Goal: Information Seeking & Learning: Learn about a topic

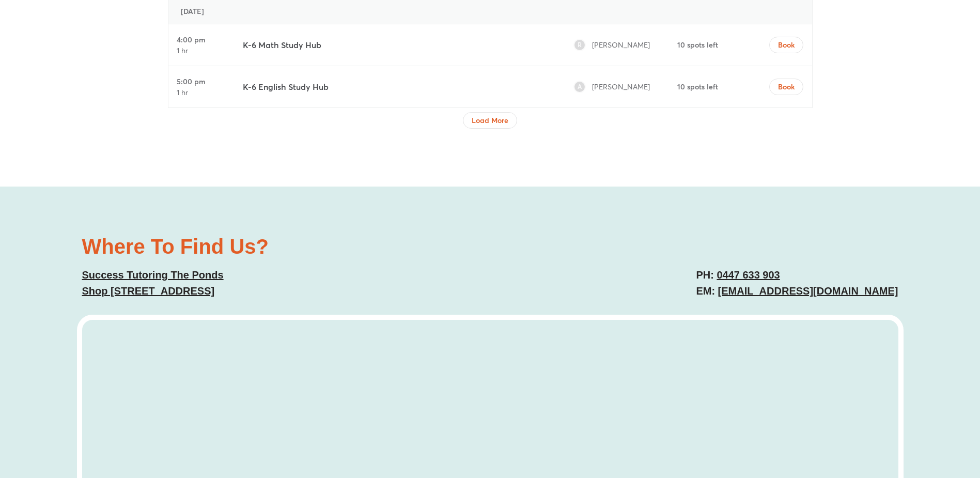
scroll to position [3730, 0]
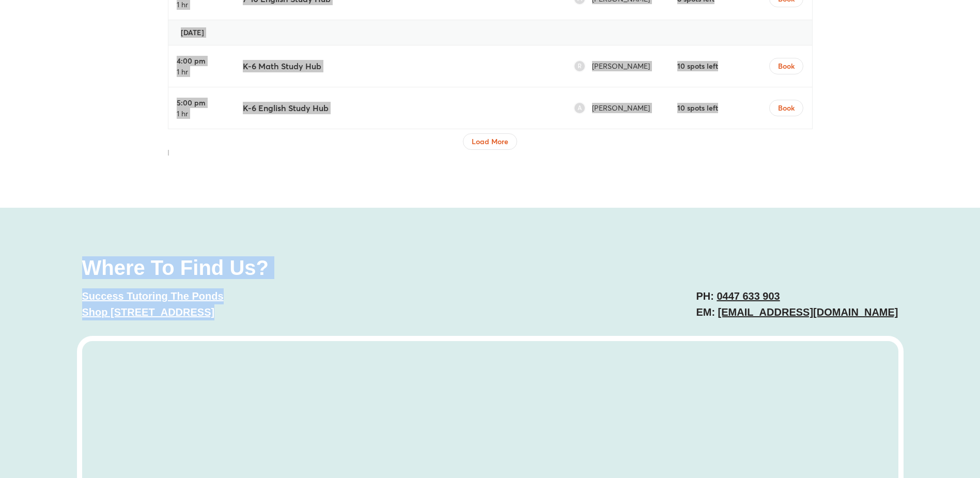
drag, startPoint x: 587, startPoint y: 284, endPoint x: 588, endPoint y: 167, distance: 116.7
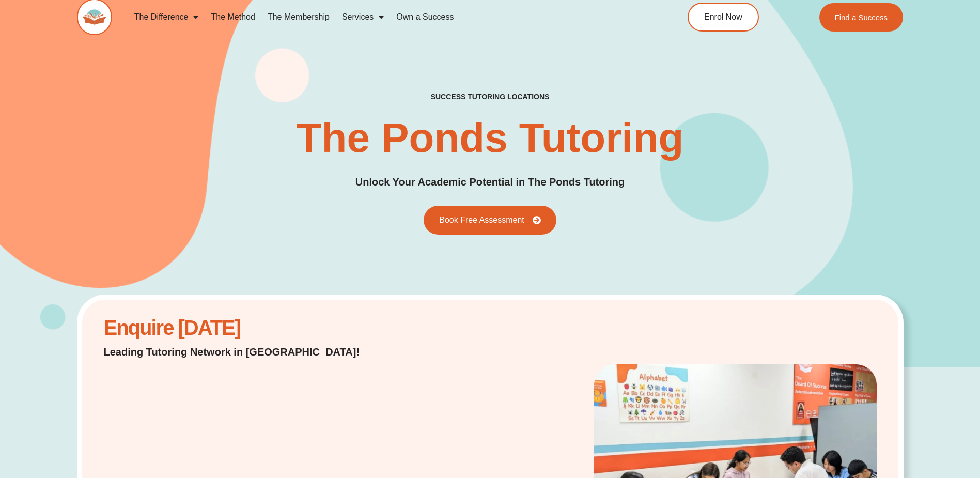
scroll to position [0, 0]
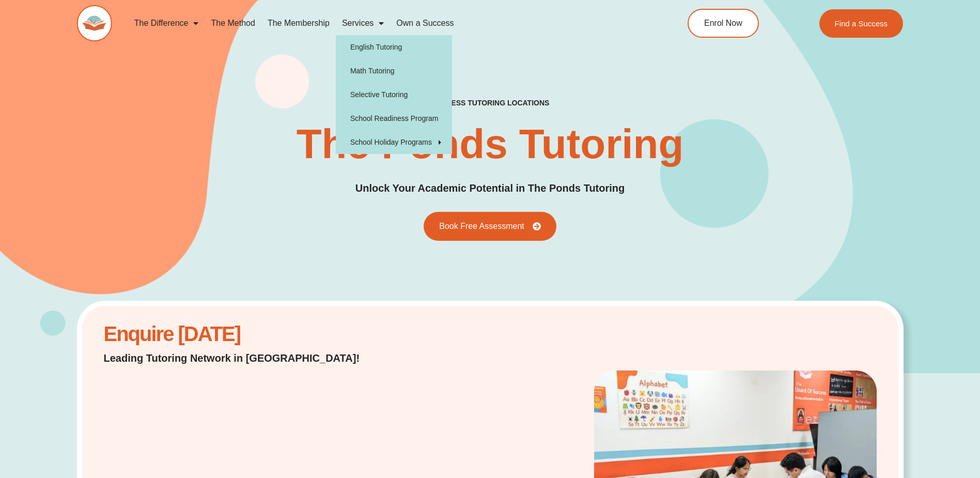
click at [369, 21] on link "Services" at bounding box center [363, 23] width 54 height 24
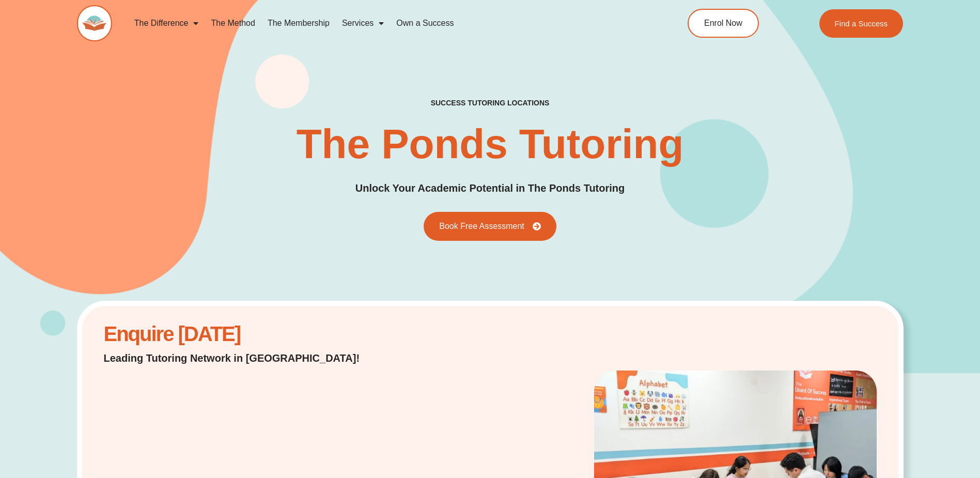
click at [369, 21] on link "Services" at bounding box center [363, 23] width 54 height 24
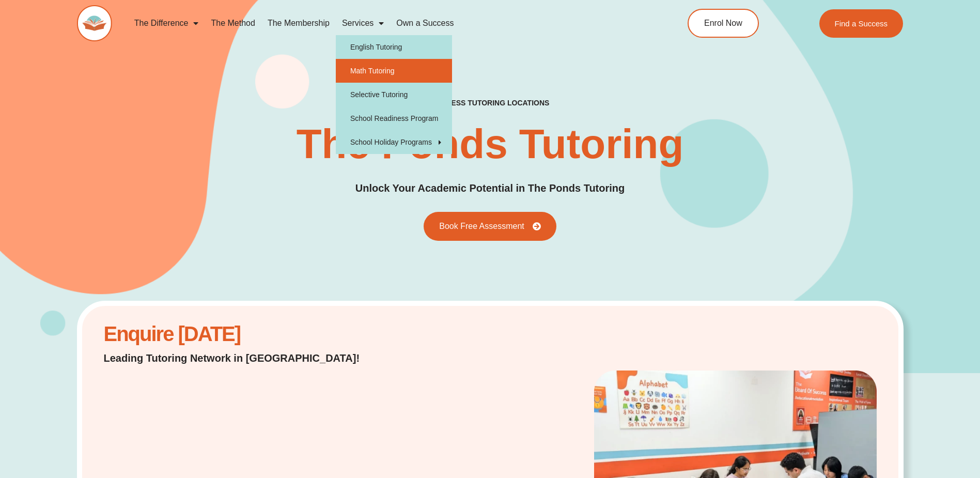
click at [366, 66] on link "Math Tutoring" at bounding box center [394, 71] width 116 height 24
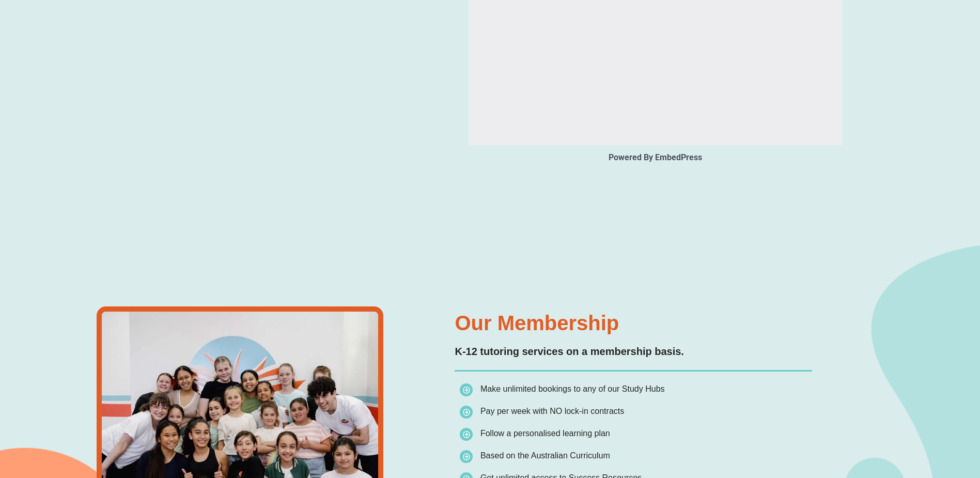
scroll to position [1498, 0]
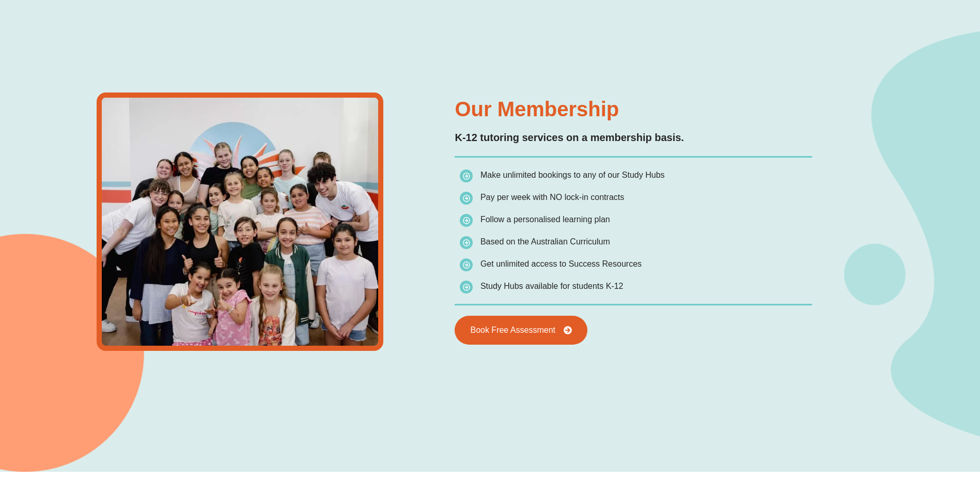
type input "*"
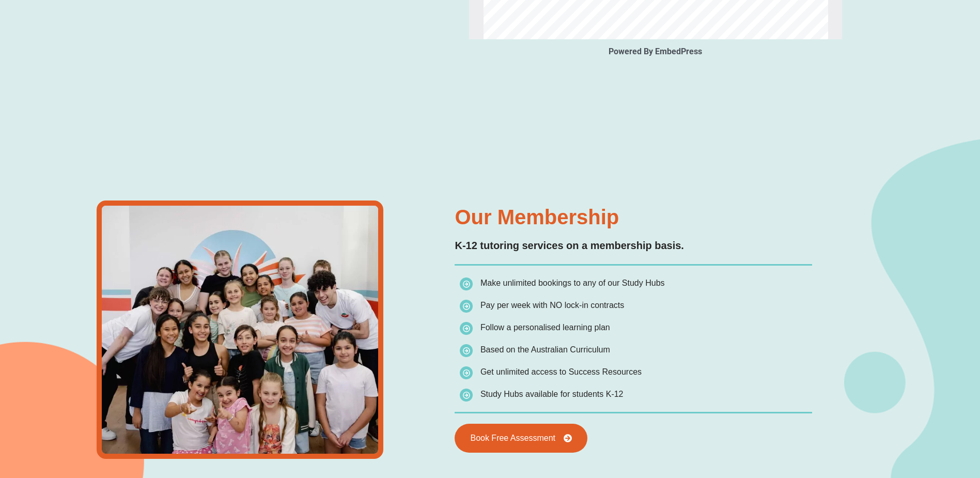
scroll to position [1421, 0]
